Goal: Task Accomplishment & Management: Manage account settings

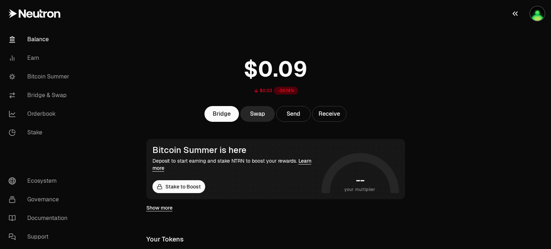
click at [537, 15] on img "button" at bounding box center [537, 13] width 14 height 14
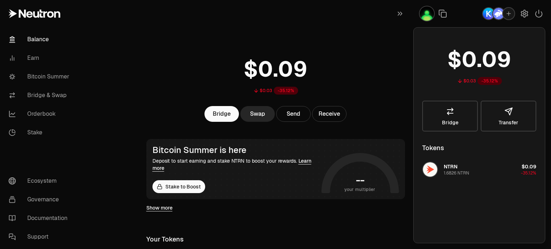
click at [354, 67] on div "$0.03 -35.12%" at bounding box center [276, 74] width 276 height 56
click at [44, 76] on link "Bitcoin Summer" at bounding box center [40, 76] width 75 height 19
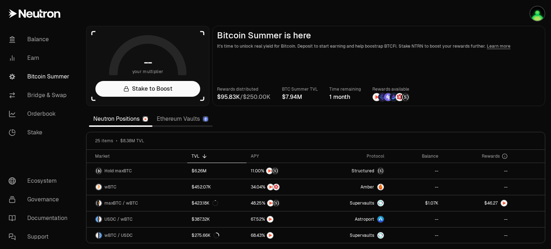
click at [362, 122] on section "-- your multiplier Stake to Boost Bitcoin Summer is here It's time to unlock re…" at bounding box center [315, 124] width 471 height 249
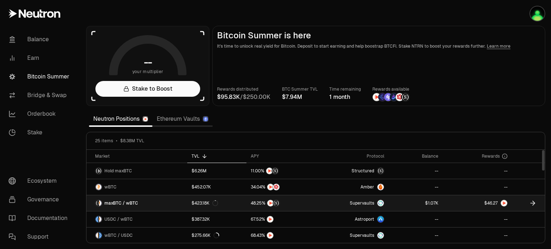
drag, startPoint x: 491, startPoint y: 203, endPoint x: 435, endPoint y: 210, distance: 56.7
click at [491, 203] on span "6" at bounding box center [491, 203] width 3 height 5
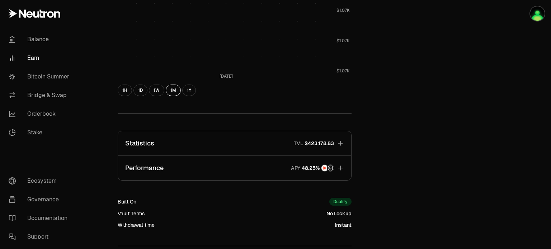
scroll to position [424, 0]
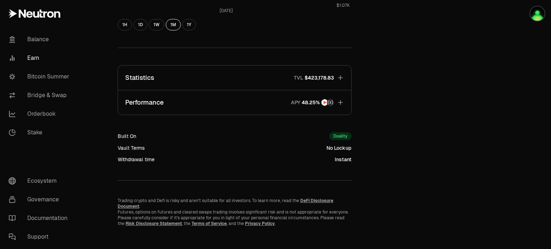
click at [341, 100] on icon "button" at bounding box center [340, 102] width 7 height 7
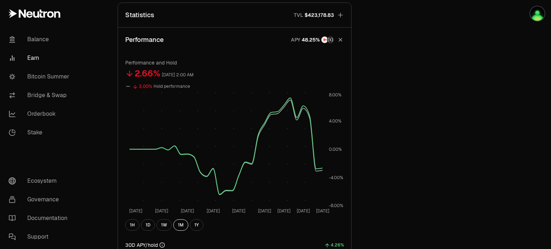
scroll to position [415, 0]
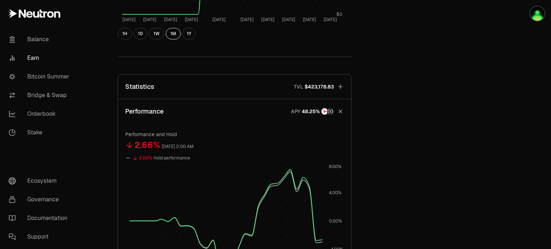
click at [340, 86] on icon "button" at bounding box center [340, 86] width 7 height 7
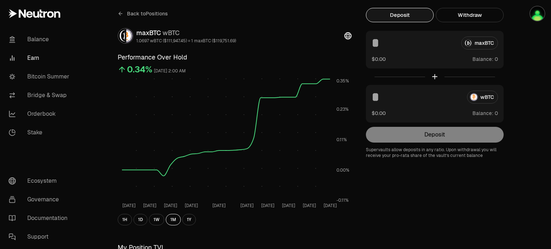
scroll to position [0, 0]
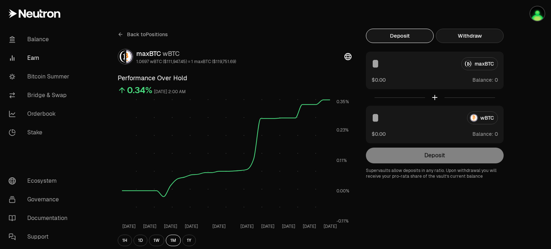
click at [470, 34] on button "Withdraw" at bounding box center [470, 36] width 68 height 14
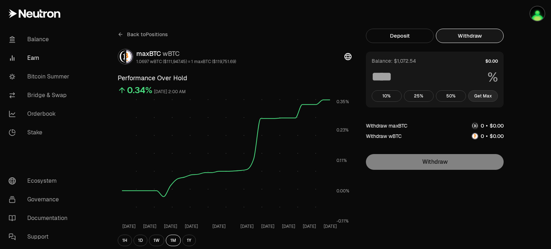
click at [486, 97] on button "Get Max" at bounding box center [483, 95] width 30 height 11
type input "***"
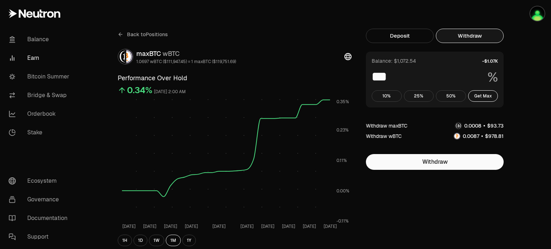
drag, startPoint x: 31, startPoint y: 40, endPoint x: 75, endPoint y: 52, distance: 45.8
click at [31, 40] on link "Balance" at bounding box center [40, 39] width 75 height 19
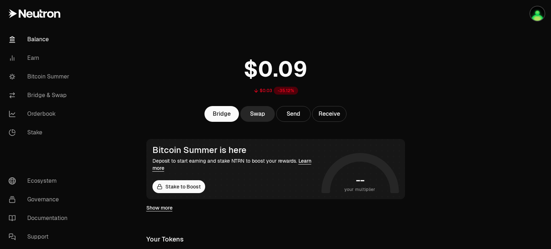
click at [421, 64] on main "$0.03 -35.12% Bridge Swap Send Receive Bitcoin Summer is here Deposit to start …" at bounding box center [315, 197] width 471 height 394
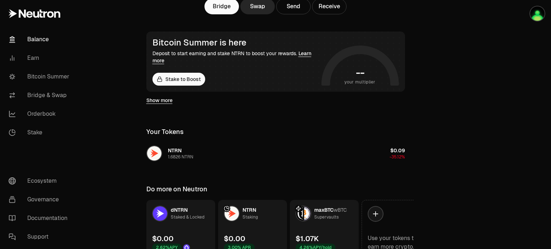
scroll to position [144, 0]
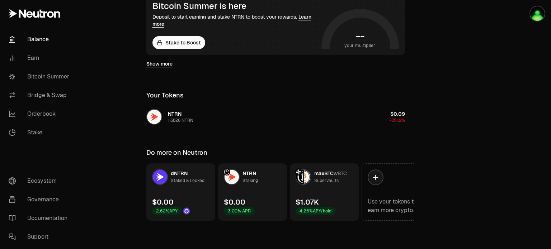
click at [250, 194] on link "NTRN Staking $0.00 3.00% APR" at bounding box center [252, 192] width 69 height 57
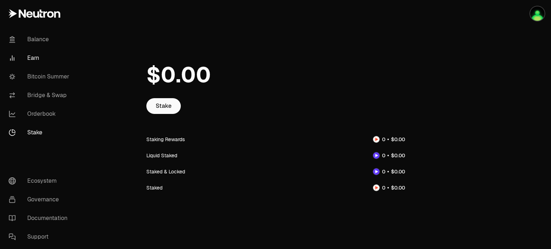
click at [36, 61] on link "Earn" at bounding box center [40, 58] width 75 height 19
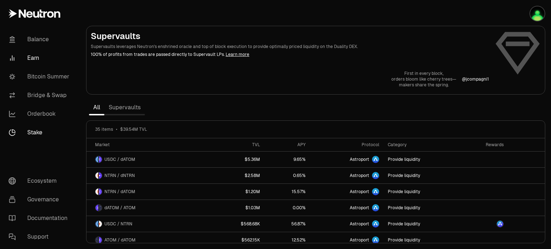
click at [33, 135] on link "Stake" at bounding box center [40, 132] width 75 height 19
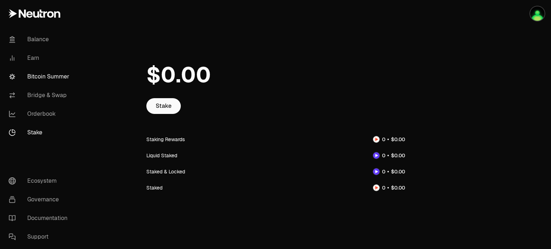
click at [41, 75] on link "Bitcoin Summer" at bounding box center [40, 76] width 75 height 19
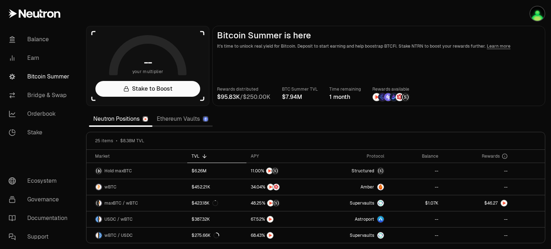
drag, startPoint x: 36, startPoint y: 38, endPoint x: 138, endPoint y: 100, distance: 119.6
click at [36, 38] on link "Balance" at bounding box center [40, 39] width 75 height 19
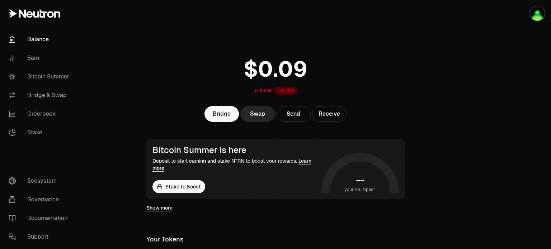
click at [513, 13] on icon "button" at bounding box center [515, 13] width 9 height 9
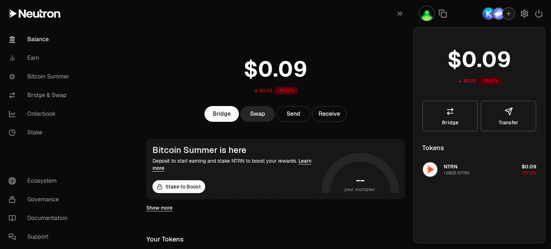
click at [145, 79] on div "$0.03 -35.12%" at bounding box center [276, 74] width 276 height 56
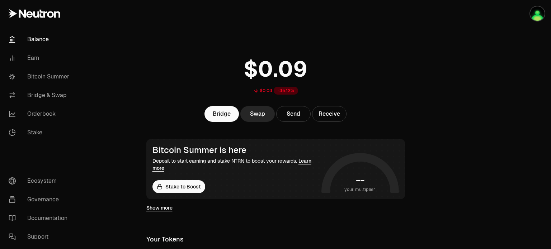
click at [499, 80] on div at bounding box center [511, 197] width 80 height 394
